Goal: Task Accomplishment & Management: Complete application form

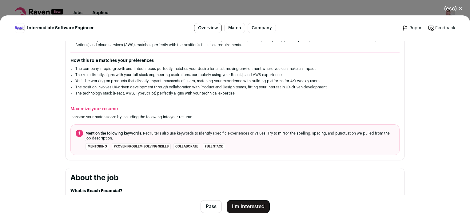
scroll to position [154, 0]
click at [247, 206] on button "I'm Interested" at bounding box center [248, 206] width 43 height 13
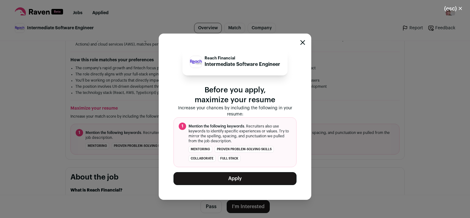
click at [243, 178] on button "Apply" at bounding box center [235, 178] width 123 height 13
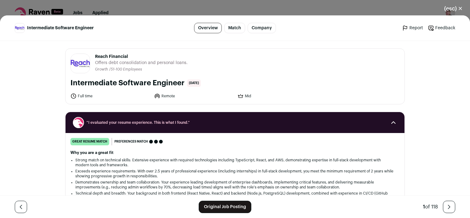
click at [221, 206] on link "Original Job Posting" at bounding box center [225, 207] width 53 height 12
click at [459, 9] on button "(esc) ✕" at bounding box center [453, 9] width 33 height 14
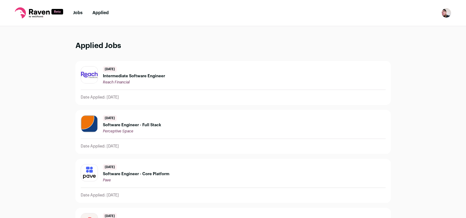
click at [78, 12] on link "Jobs" at bounding box center [78, 13] width 10 height 4
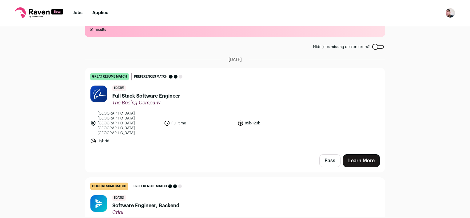
scroll to position [31, 0]
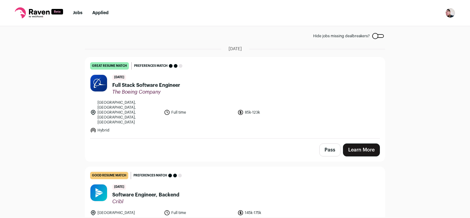
click at [356, 143] on link "Learn More" at bounding box center [361, 149] width 37 height 13
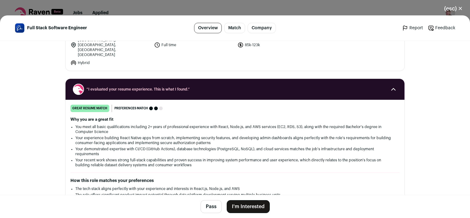
scroll to position [62, 0]
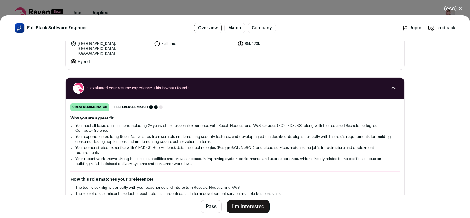
click at [262, 204] on button "I'm Interested" at bounding box center [248, 206] width 43 height 13
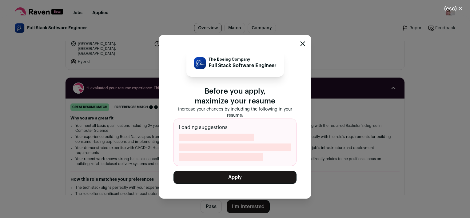
click at [228, 177] on button "Apply" at bounding box center [235, 177] width 123 height 13
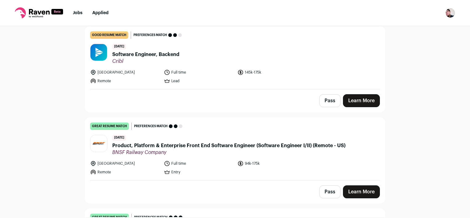
click at [357, 101] on link "Learn More" at bounding box center [361, 100] width 37 height 13
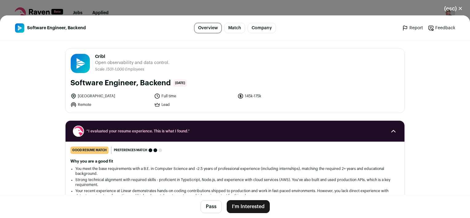
click at [248, 203] on button "I'm Interested" at bounding box center [248, 206] width 43 height 13
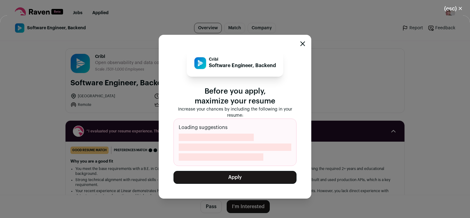
click at [262, 174] on button "Apply" at bounding box center [235, 177] width 123 height 13
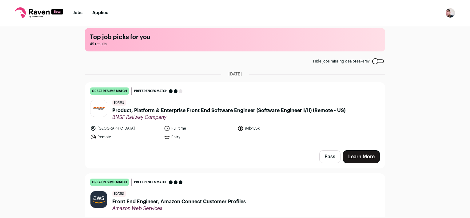
scroll to position [0, 0]
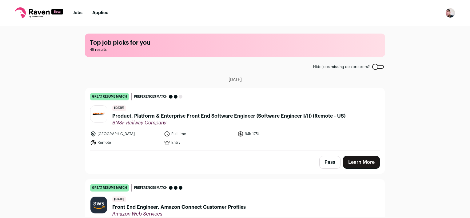
click at [354, 161] on link "Learn More" at bounding box center [361, 162] width 37 height 13
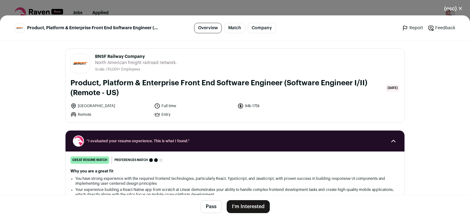
click at [256, 209] on button "I'm Interested" at bounding box center [248, 206] width 43 height 13
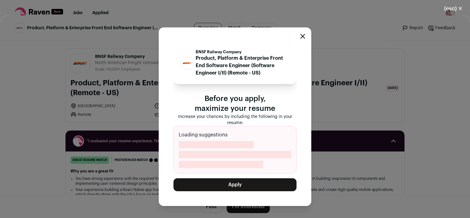
click at [253, 188] on button "Apply" at bounding box center [235, 184] width 123 height 13
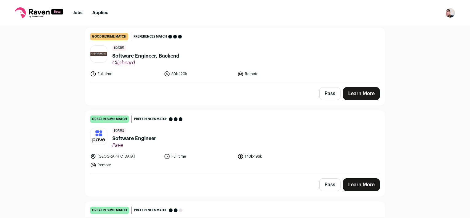
scroll to position [246, 0]
click at [361, 178] on link "Learn More" at bounding box center [361, 184] width 37 height 13
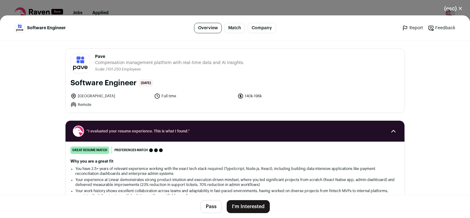
click at [255, 206] on button "I'm Interested" at bounding box center [248, 206] width 43 height 13
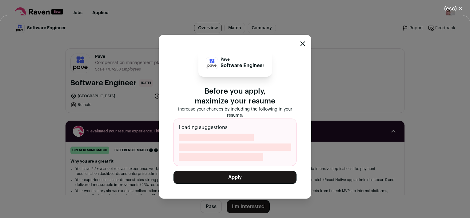
click at [231, 178] on button "Apply" at bounding box center [235, 177] width 123 height 13
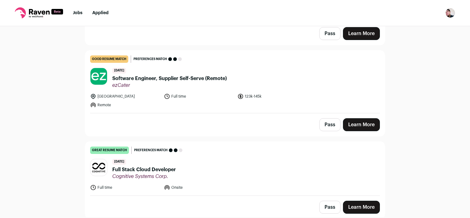
scroll to position [400, 0]
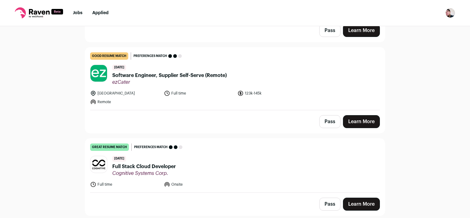
click at [355, 117] on link "Learn More" at bounding box center [361, 121] width 37 height 13
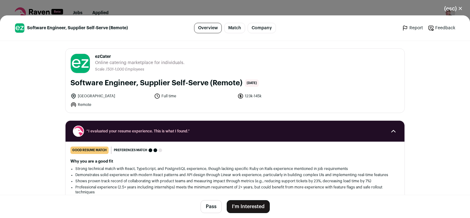
click at [250, 204] on button "I'm Interested" at bounding box center [248, 206] width 43 height 13
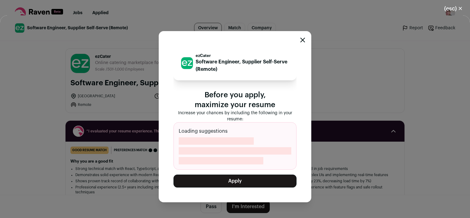
click at [238, 182] on button "Apply" at bounding box center [235, 181] width 123 height 13
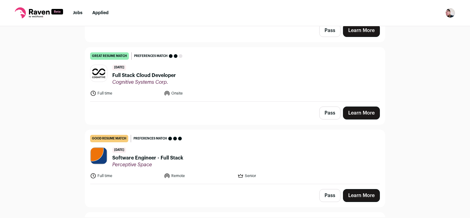
click at [356, 107] on link "Learn More" at bounding box center [361, 113] width 37 height 13
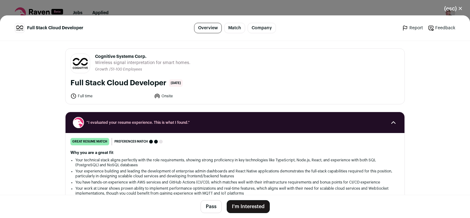
click at [256, 203] on button "I'm Interested" at bounding box center [248, 206] width 43 height 13
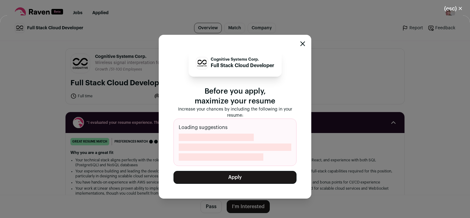
click at [247, 175] on button "Apply" at bounding box center [235, 177] width 123 height 13
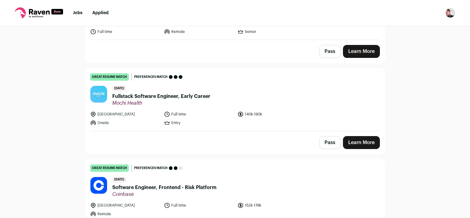
scroll to position [493, 0]
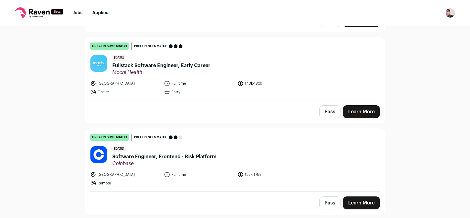
click at [355, 105] on link "Learn More" at bounding box center [361, 111] width 37 height 13
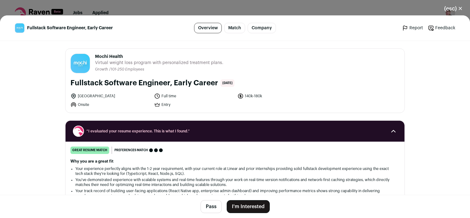
click at [239, 204] on button "I'm Interested" at bounding box center [248, 206] width 43 height 13
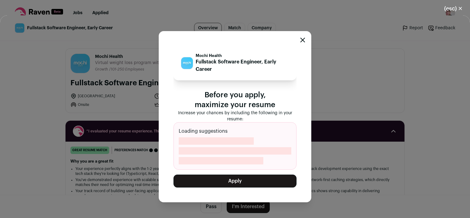
click at [238, 181] on button "Apply" at bounding box center [235, 181] width 123 height 13
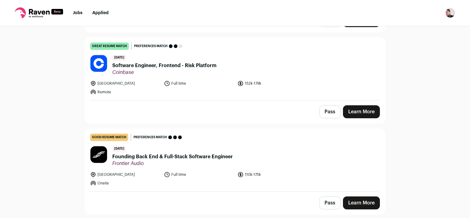
click at [362, 107] on link "Learn More" at bounding box center [361, 111] width 37 height 13
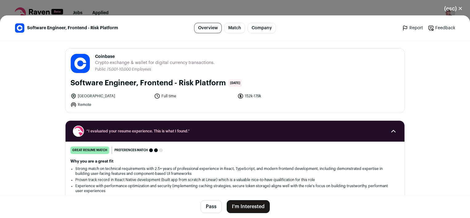
click at [246, 203] on button "I'm Interested" at bounding box center [248, 206] width 43 height 13
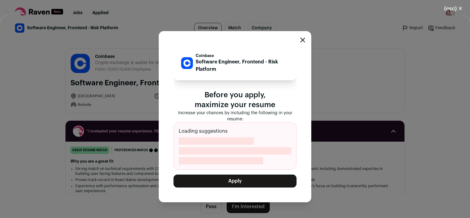
click at [253, 180] on button "Apply" at bounding box center [235, 181] width 123 height 13
